Goal: Task Accomplishment & Management: Use online tool/utility

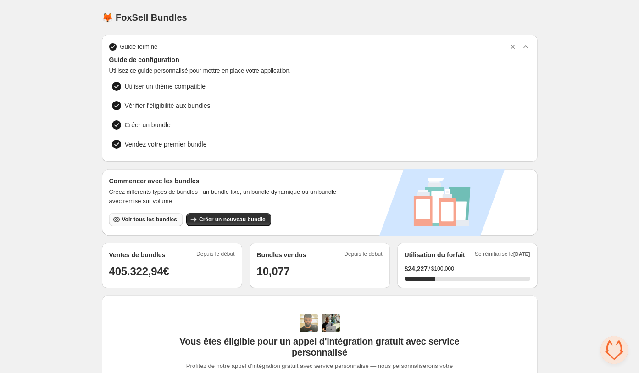
click at [160, 217] on span "Voir tous les bundles" at bounding box center [149, 219] width 55 height 7
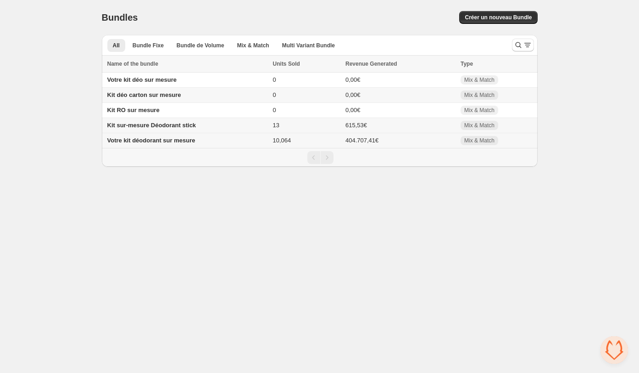
click at [299, 142] on td "10,064" at bounding box center [306, 140] width 73 height 15
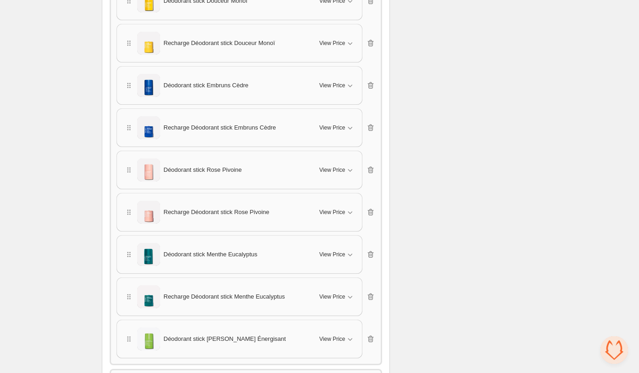
scroll to position [773, 0]
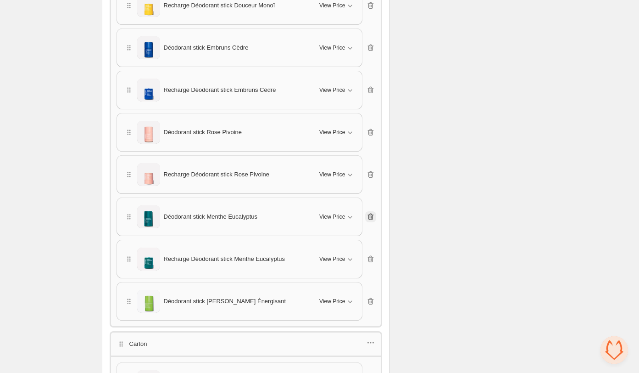
click at [373, 213] on icon "button" at bounding box center [371, 216] width 6 height 7
